Goal: Information Seeking & Learning: Learn about a topic

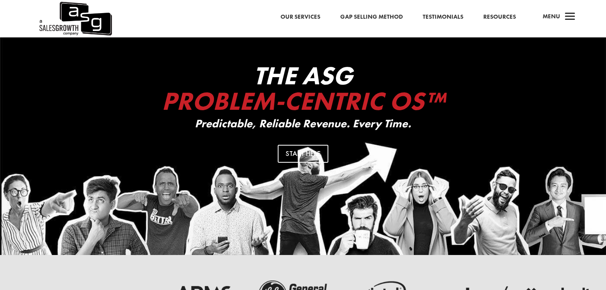
click at [301, 17] on link "Our Services" at bounding box center [300, 17] width 40 height 10
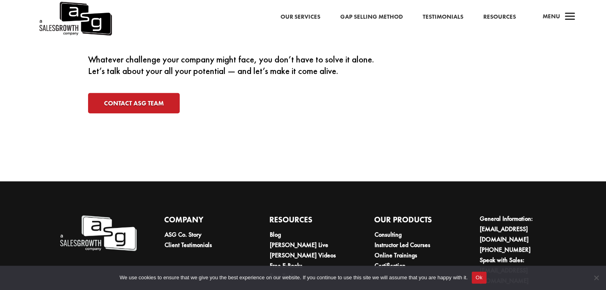
scroll to position [2590, 0]
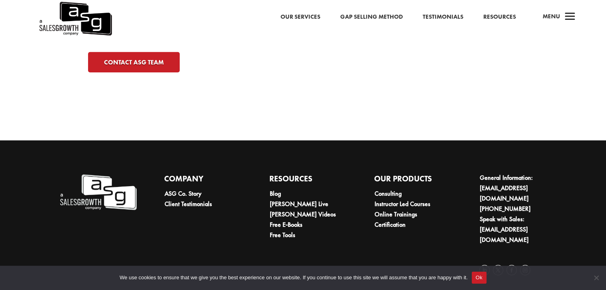
click at [498, 17] on link "Resources" at bounding box center [499, 17] width 33 height 10
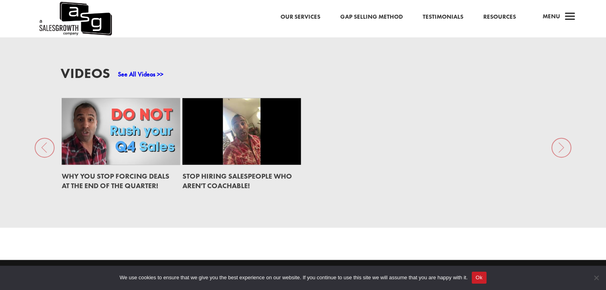
scroll to position [1228, 0]
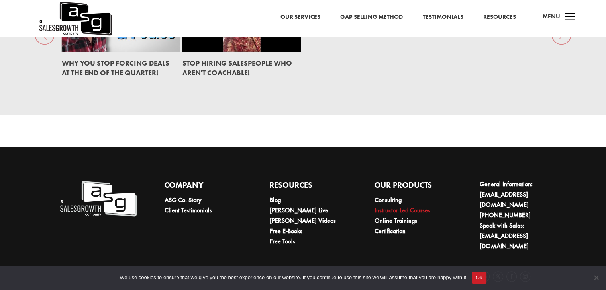
click at [413, 206] on link "Instructor Led Courses" at bounding box center [402, 210] width 56 height 8
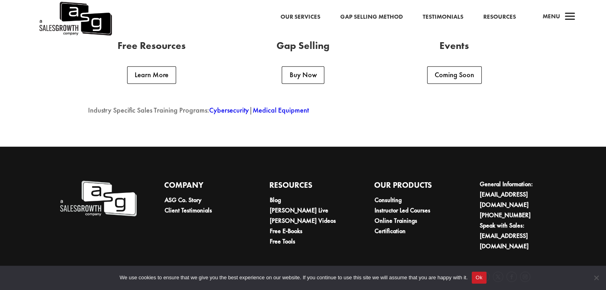
scroll to position [2107, 0]
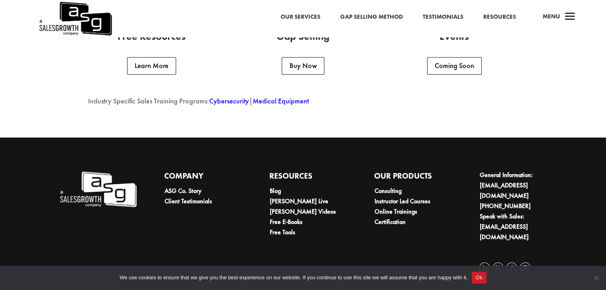
click at [562, 14] on span "a" at bounding box center [570, 17] width 16 height 16
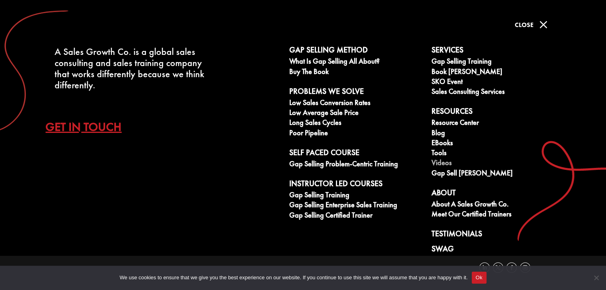
click at [441, 164] on link "Videos" at bounding box center [497, 164] width 133 height 10
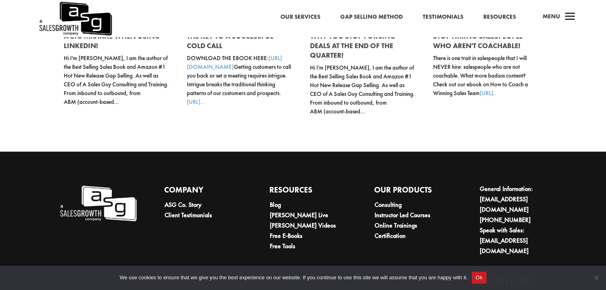
scroll to position [528, 0]
